Goal: Transaction & Acquisition: Purchase product/service

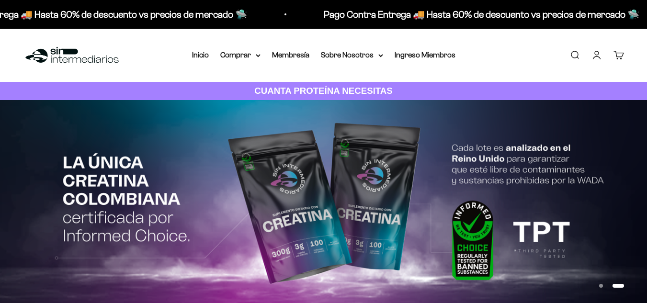
click at [598, 57] on link "Iniciar sesión" at bounding box center [597, 55] width 11 height 11
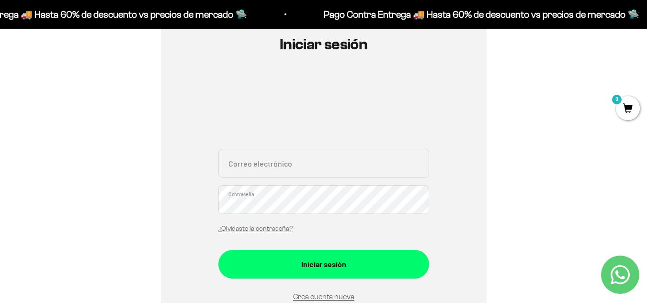
scroll to position [131, 0]
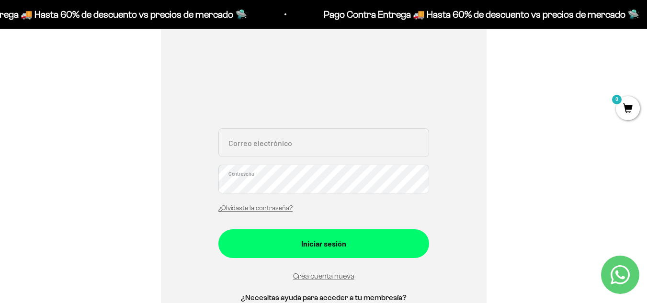
click at [287, 145] on input "Correo electrónico" at bounding box center [323, 142] width 211 height 29
type input "oscar.santiago267@hotmail.com"
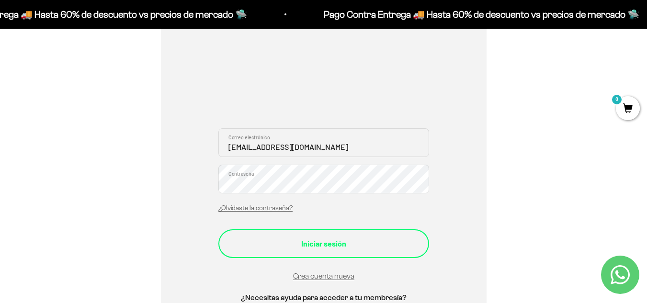
click at [318, 248] on div "Iniciar sesión" at bounding box center [324, 244] width 172 height 12
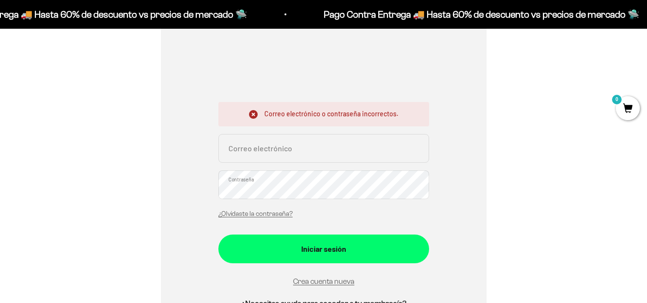
scroll to position [158, 0]
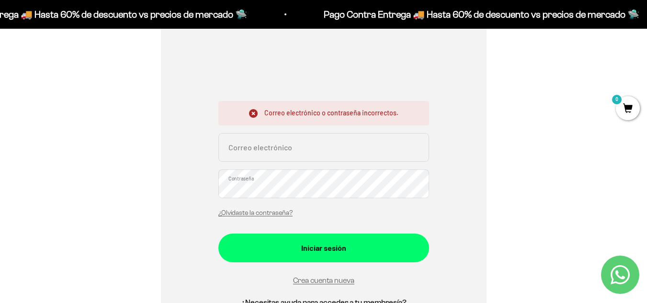
click at [268, 207] on div "¿Olvidaste la contraseña?" at bounding box center [255, 212] width 74 height 12
click at [268, 210] on link "¿Olvidaste la contraseña?" at bounding box center [255, 212] width 74 height 7
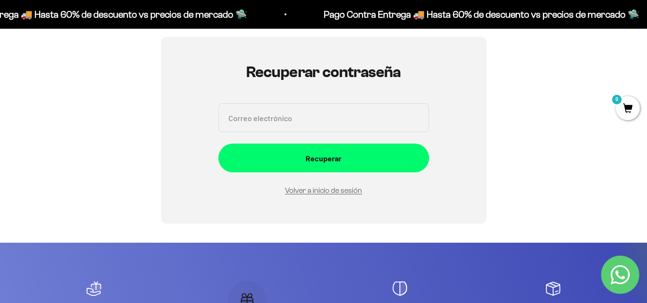
scroll to position [82, 0]
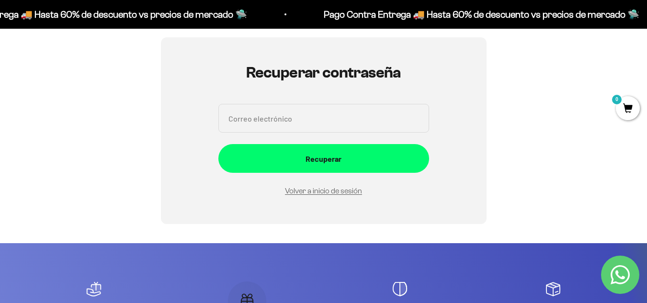
click at [299, 121] on input "Correo electrónico" at bounding box center [323, 118] width 211 height 29
type input "oscar.santiago267@hotmail.com"
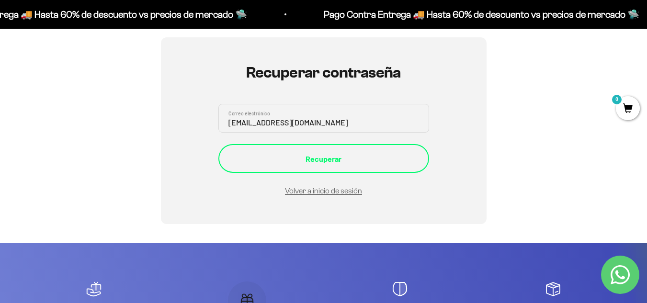
click at [330, 155] on div "Recuperar" at bounding box center [324, 159] width 172 height 12
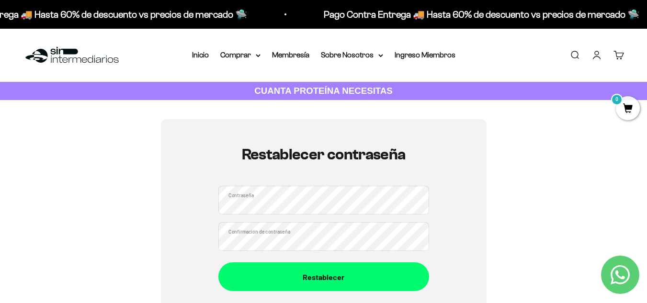
click at [218, 263] on button "Restablecer" at bounding box center [323, 277] width 211 height 29
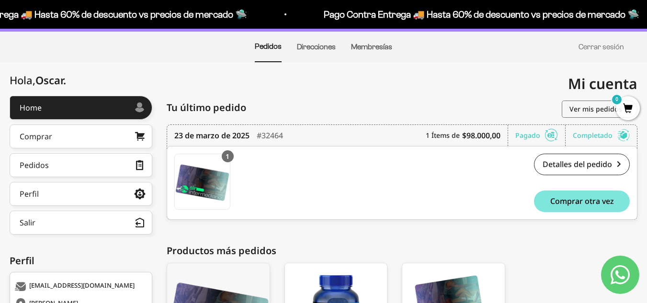
scroll to position [43, 0]
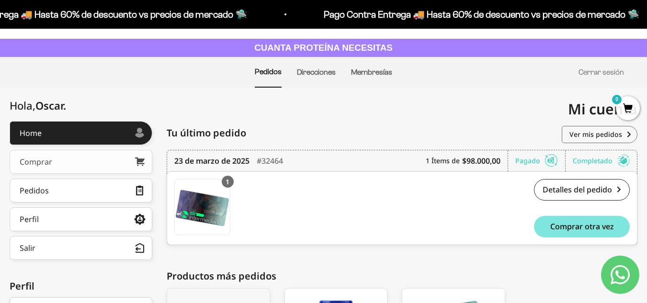
click at [89, 157] on link "Comprar" at bounding box center [81, 162] width 143 height 24
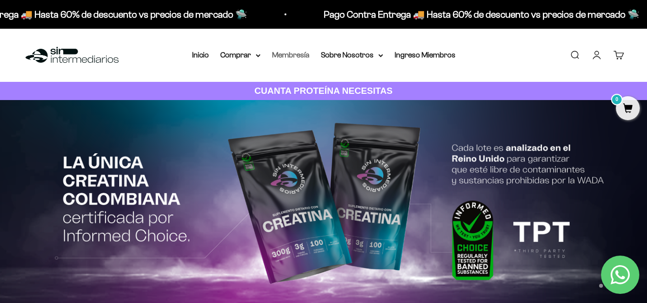
click at [296, 54] on link "Membresía" at bounding box center [290, 55] width 37 height 8
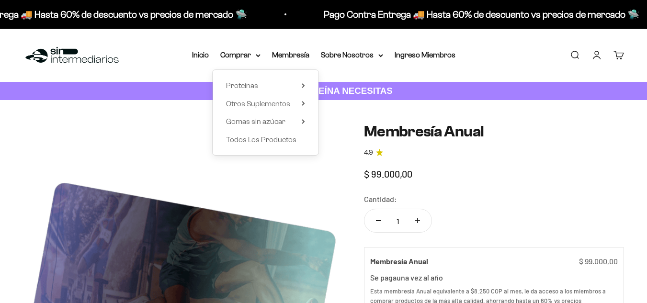
click at [260, 92] on div "Proteínas Ver Todos Whey Iso Vegan" at bounding box center [266, 112] width 106 height 85
click at [245, 80] on span "Proteínas" at bounding box center [242, 86] width 32 height 12
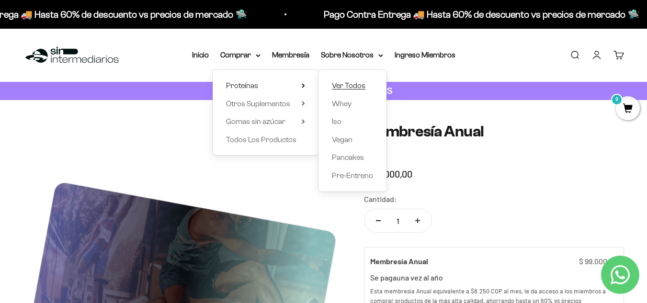
click at [351, 85] on span "Ver Todos" at bounding box center [349, 85] width 34 height 8
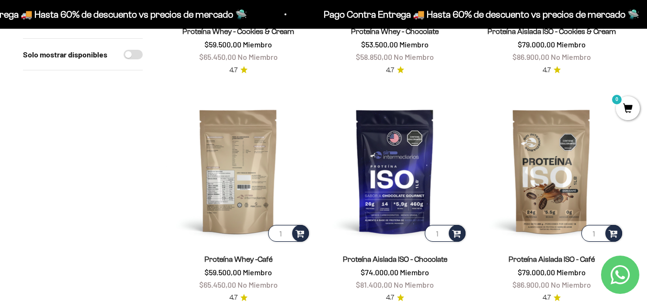
scroll to position [508, 0]
click at [294, 234] on div at bounding box center [300, 233] width 17 height 17
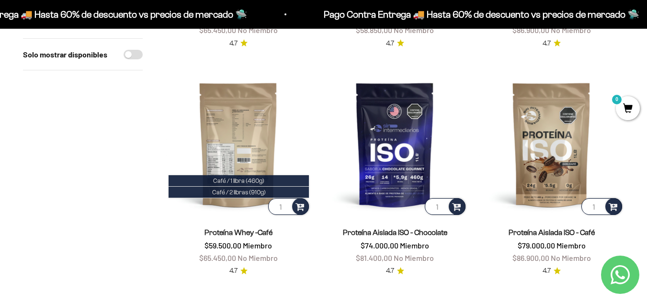
scroll to position [536, 0]
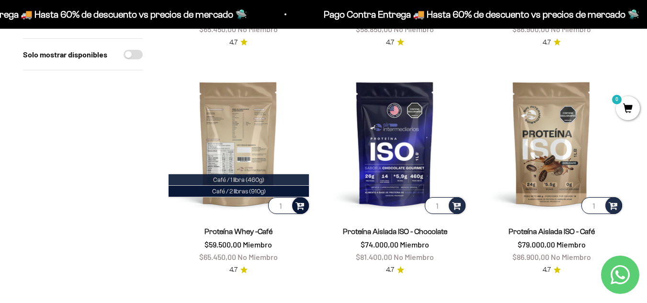
click at [247, 179] on span "Café / 1 libra (460g)" at bounding box center [238, 179] width 51 height 7
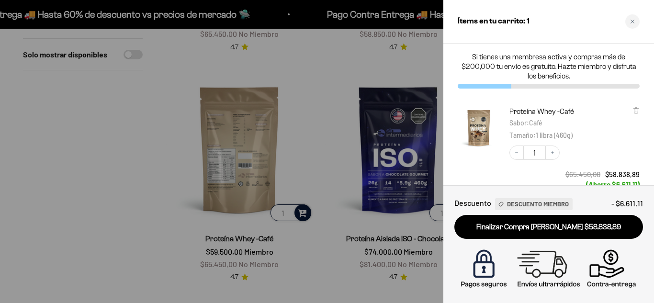
click at [90, 170] on div at bounding box center [327, 151] width 654 height 303
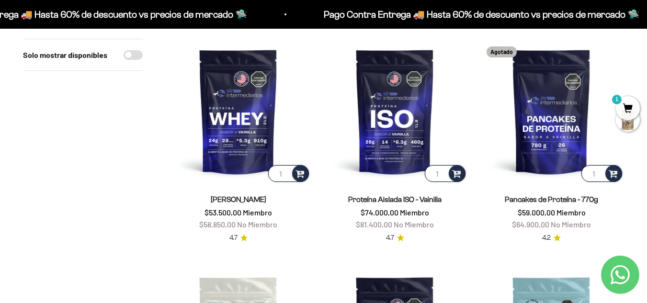
scroll to position [0, 0]
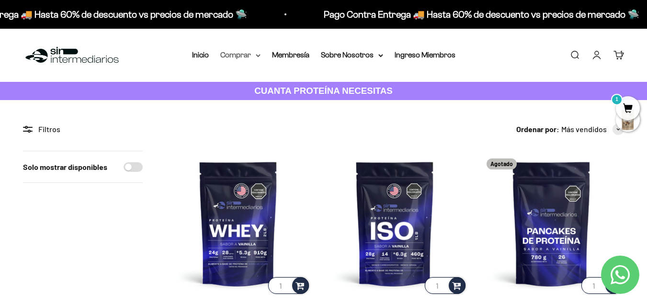
click at [243, 59] on summary "Comprar" at bounding box center [240, 55] width 40 height 12
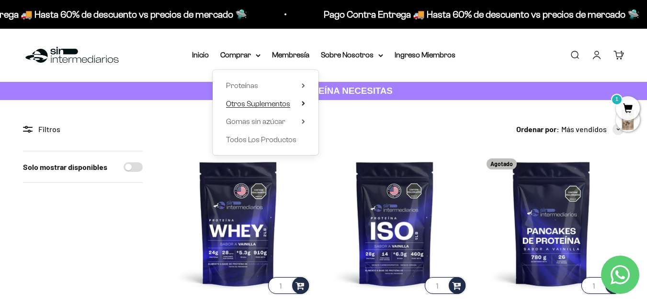
click at [259, 110] on span "Otros Suplementos" at bounding box center [258, 104] width 64 height 12
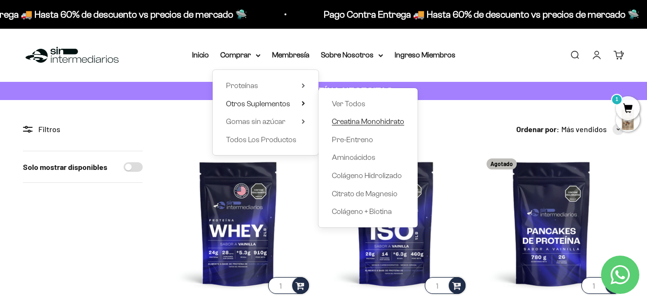
click at [377, 121] on span "Creatina Monohidrato" at bounding box center [368, 121] width 72 height 8
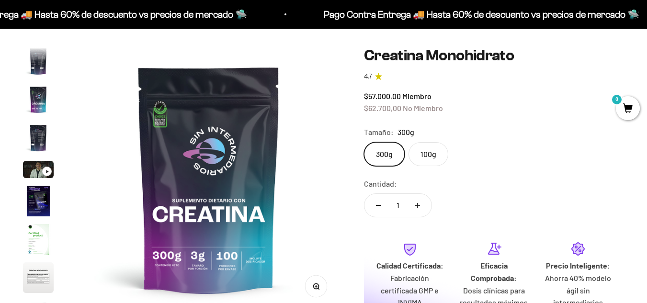
scroll to position [0, 2161]
click at [419, 159] on label "100g" at bounding box center [429, 154] width 40 height 24
click at [364, 142] on input "100g" at bounding box center [364, 142] width 0 height 0
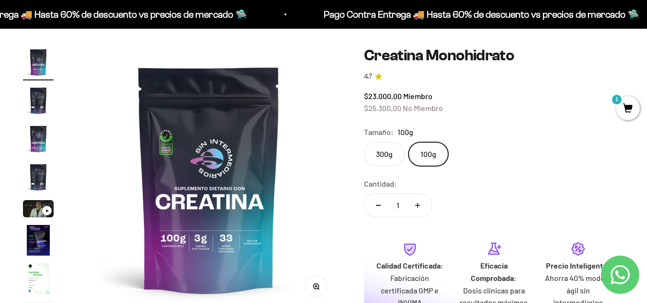
click at [387, 156] on label "300g" at bounding box center [384, 154] width 41 height 24
click at [364, 142] on input "300g" at bounding box center [364, 142] width 0 height 0
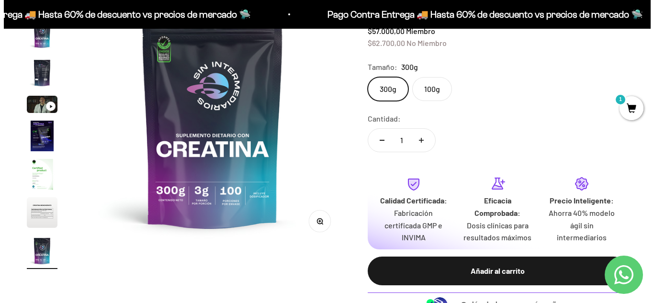
scroll to position [143, 0]
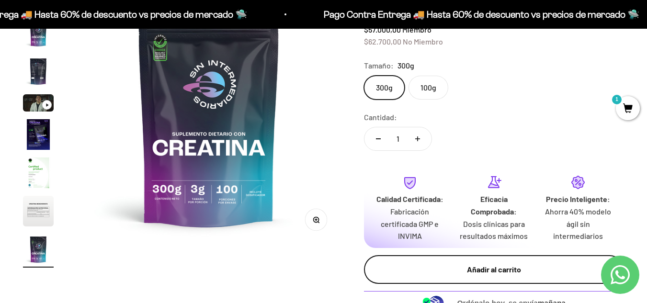
click at [420, 265] on div "Añadir al carrito" at bounding box center [494, 269] width 222 height 12
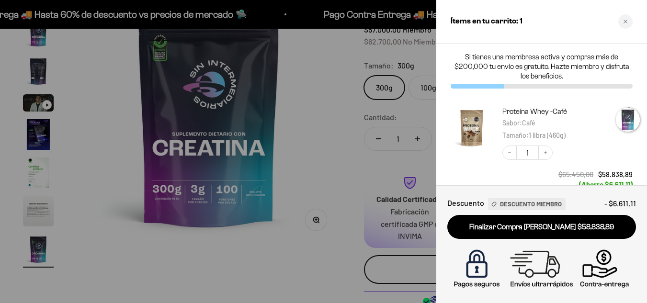
scroll to position [0, 2193]
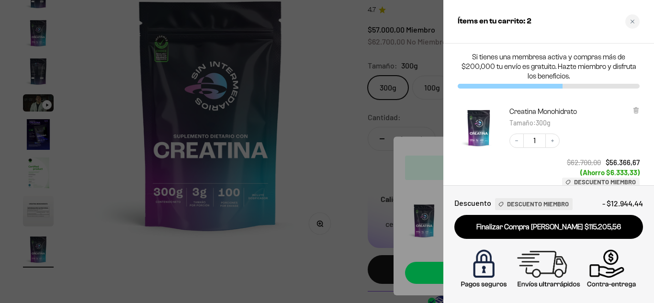
click at [304, 131] on div at bounding box center [327, 151] width 654 height 303
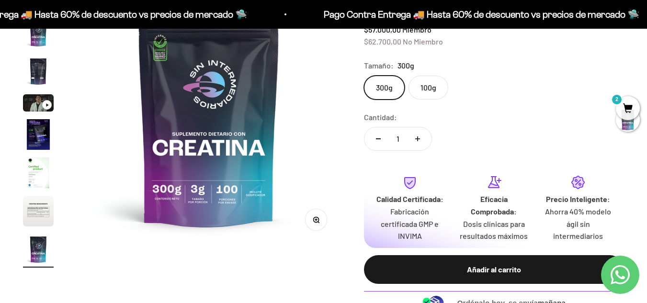
scroll to position [0, 0]
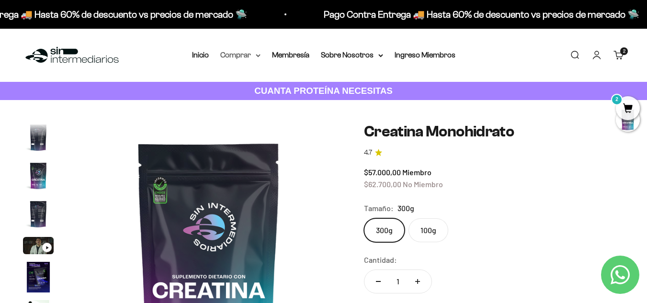
click at [223, 52] on summary "Comprar" at bounding box center [240, 55] width 40 height 12
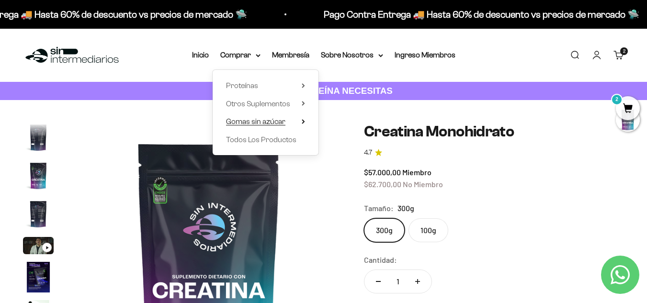
click at [259, 120] on span "Gomas sin azúcar" at bounding box center [255, 121] width 59 height 8
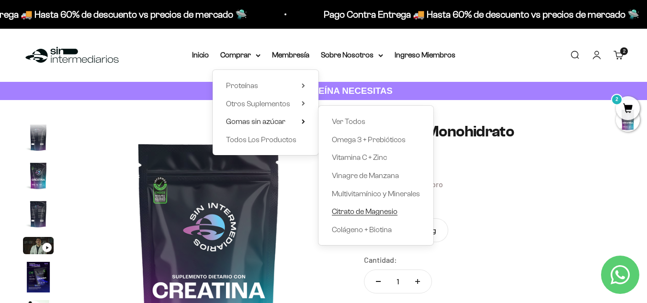
click at [375, 212] on span "Citrato de Magnesio" at bounding box center [365, 211] width 66 height 8
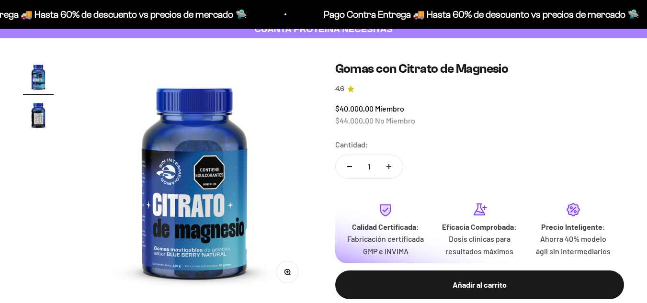
scroll to position [62, 0]
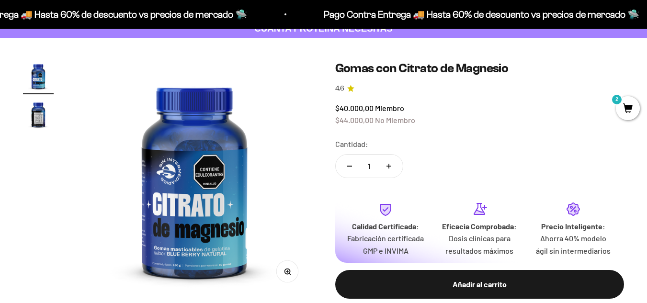
click at [390, 166] on icon "Aumentar cantidad" at bounding box center [389, 166] width 5 height 0
click at [346, 167] on button "Reducir cantidad" at bounding box center [350, 166] width 28 height 23
type input "1"
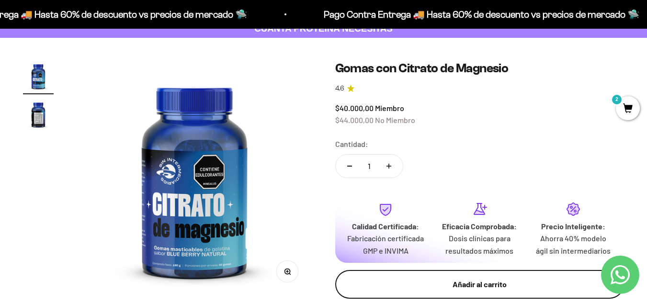
click at [428, 292] on button "Añadir al carrito" at bounding box center [479, 284] width 289 height 29
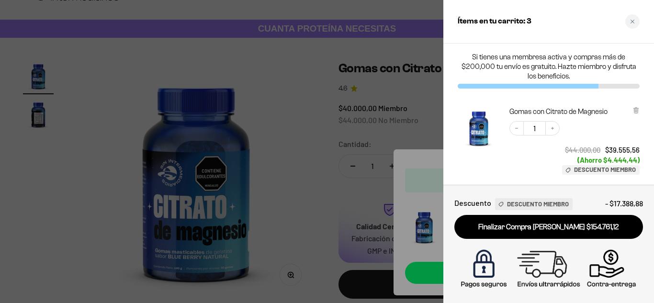
click at [420, 77] on div at bounding box center [327, 151] width 654 height 303
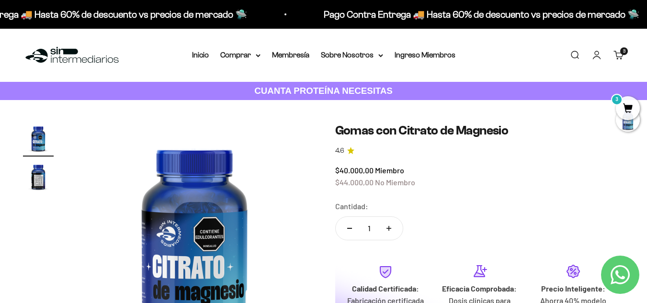
click at [619, 58] on link "Carrito 3" at bounding box center [619, 55] width 11 height 11
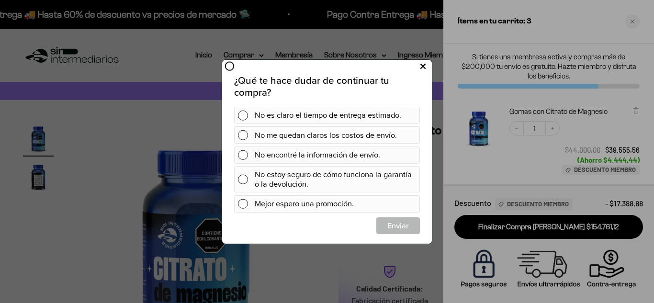
click at [426, 63] on button at bounding box center [423, 66] width 18 height 16
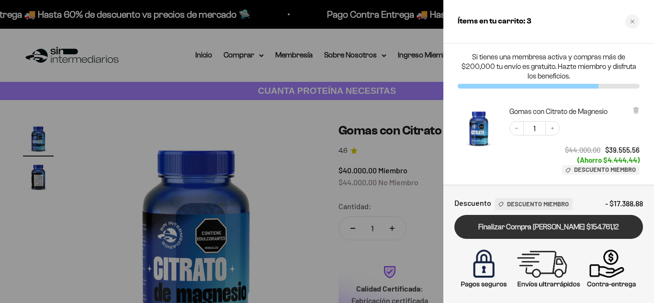
click at [578, 227] on link "Finalizar Compra [PERSON_NAME] $154.761,12" at bounding box center [549, 227] width 189 height 24
